Goal: Task Accomplishment & Management: Manage account settings

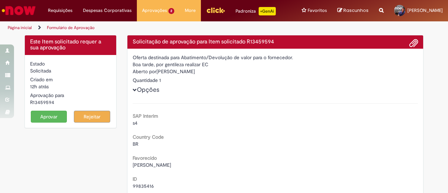
click at [51, 122] on button "Aprovar" at bounding box center [49, 117] width 36 height 12
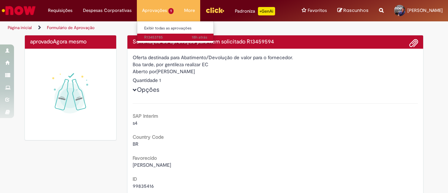
click at [150, 36] on span "18h atrás 18 horas atrás R13453785" at bounding box center [175, 38] width 63 height 6
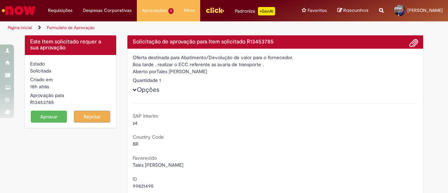
click at [48, 121] on button "Aprovar" at bounding box center [49, 117] width 36 height 12
